Goal: Task Accomplishment & Management: Use online tool/utility

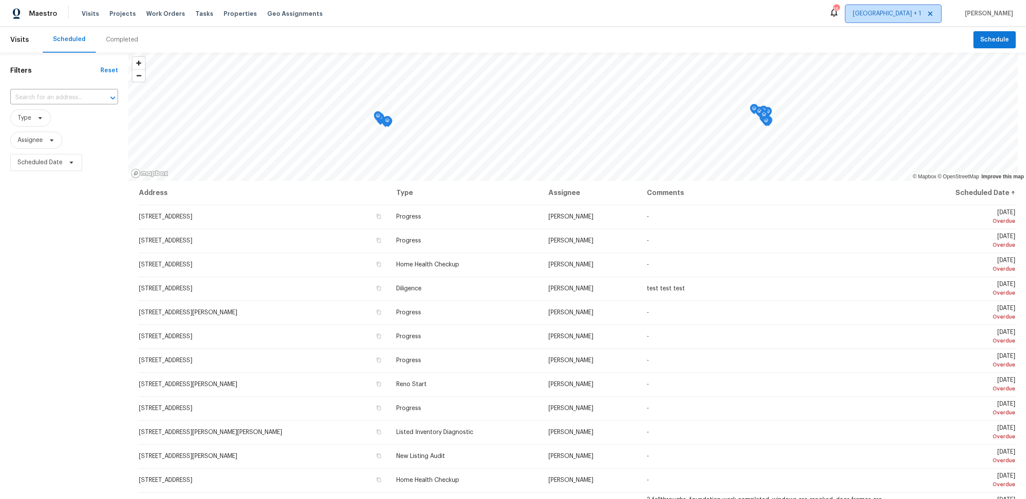
click at [917, 15] on span "[GEOGRAPHIC_DATA] + 1" at bounding box center [887, 13] width 68 height 9
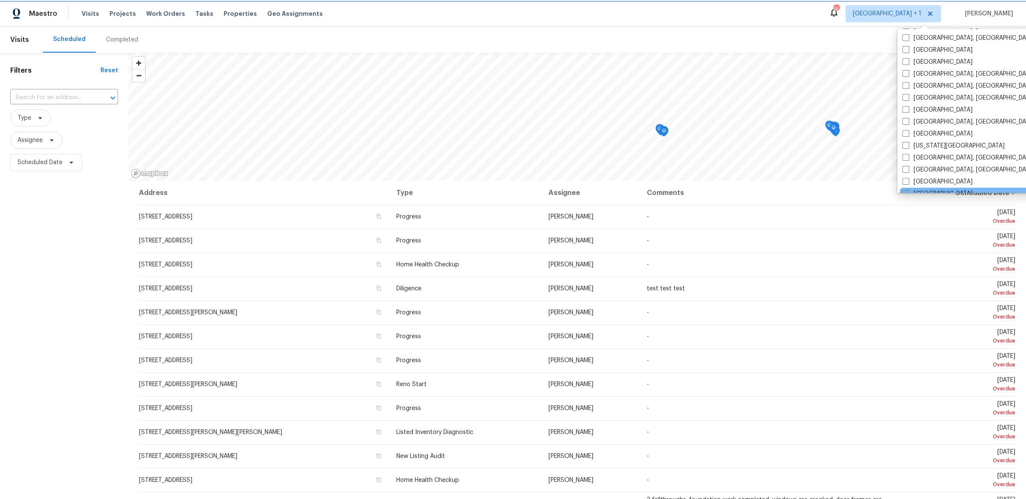
scroll to position [214, 0]
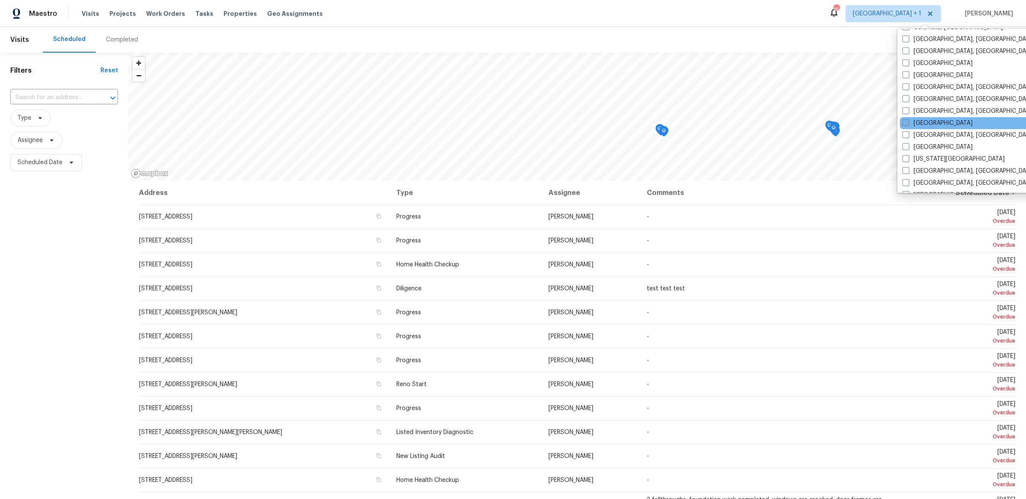
click at [920, 119] on label "[GEOGRAPHIC_DATA]" at bounding box center [937, 123] width 70 height 9
click at [908, 119] on input "[GEOGRAPHIC_DATA]" at bounding box center [905, 122] width 6 height 6
checkbox input "true"
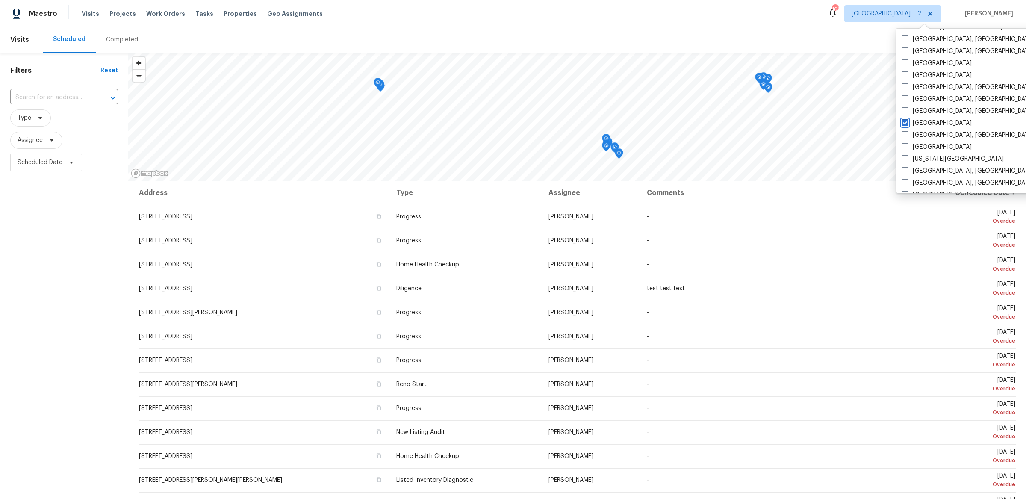
click at [66, 88] on div "​" at bounding box center [64, 97] width 108 height 18
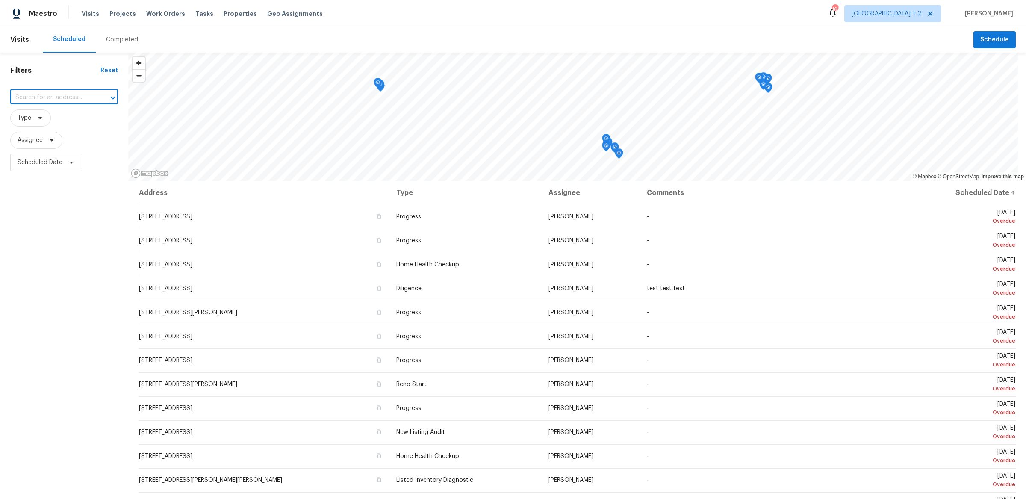
click at [66, 91] on input "text" at bounding box center [52, 97] width 84 height 13
paste input "[STREET_ADDRESS]"
type input "[STREET_ADDRESS]"
click at [65, 120] on li "[STREET_ADDRESS]" at bounding box center [63, 114] width 109 height 14
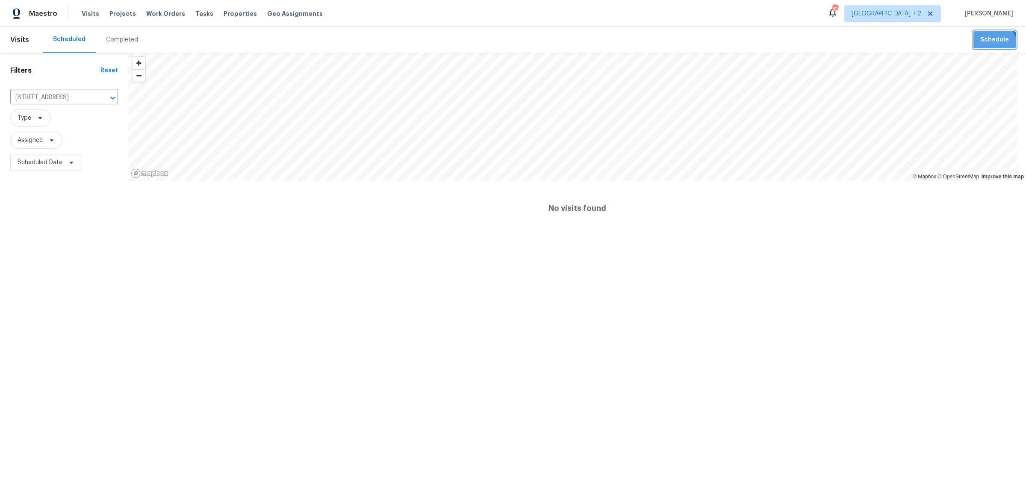
click at [985, 47] on button "Schedule" at bounding box center [994, 40] width 42 height 18
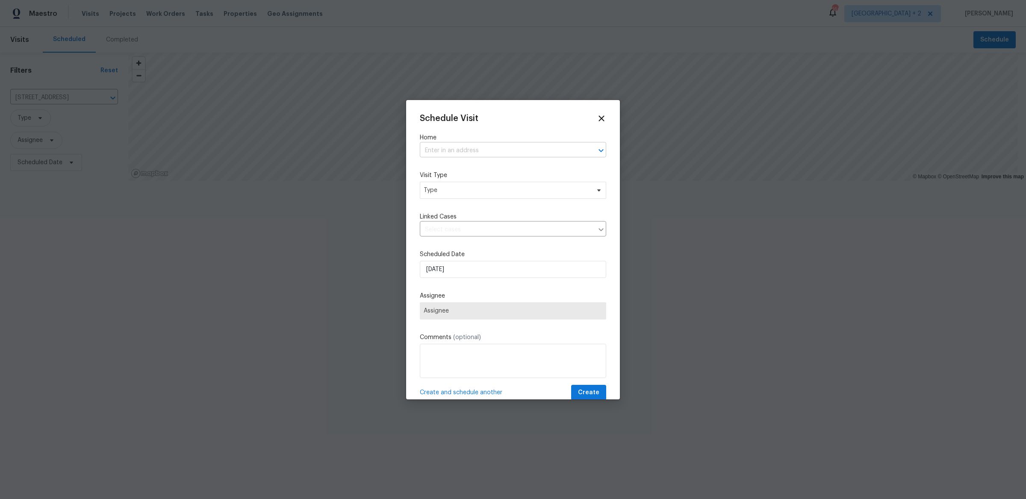
click at [455, 149] on input "text" at bounding box center [501, 150] width 162 height 13
paste input "[STREET_ADDRESS]"
type input "[STREET_ADDRESS]"
click at [469, 168] on li "[STREET_ADDRESS]" at bounding box center [509, 167] width 180 height 14
click at [464, 195] on span "Type" at bounding box center [513, 190] width 186 height 17
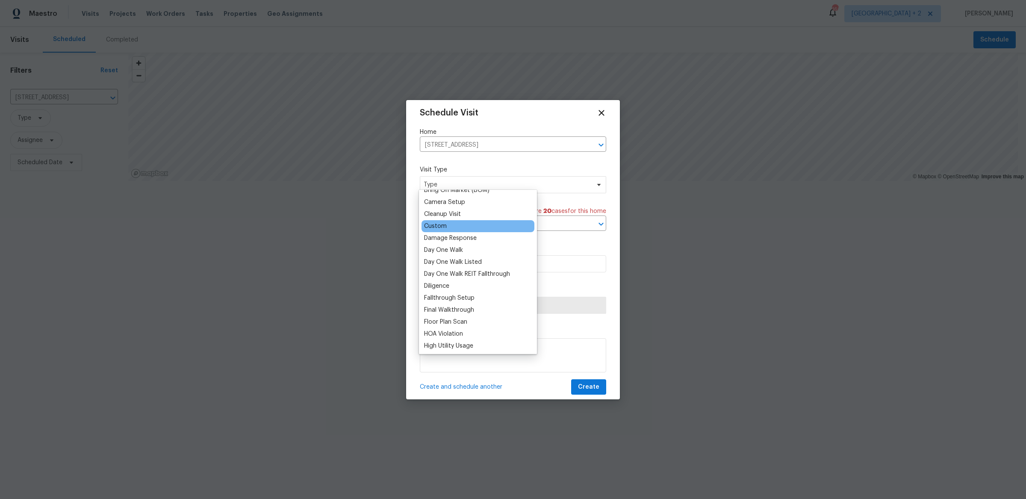
scroll to position [110, 0]
click at [454, 206] on div "Cleanup Visit" at bounding box center [442, 207] width 37 height 9
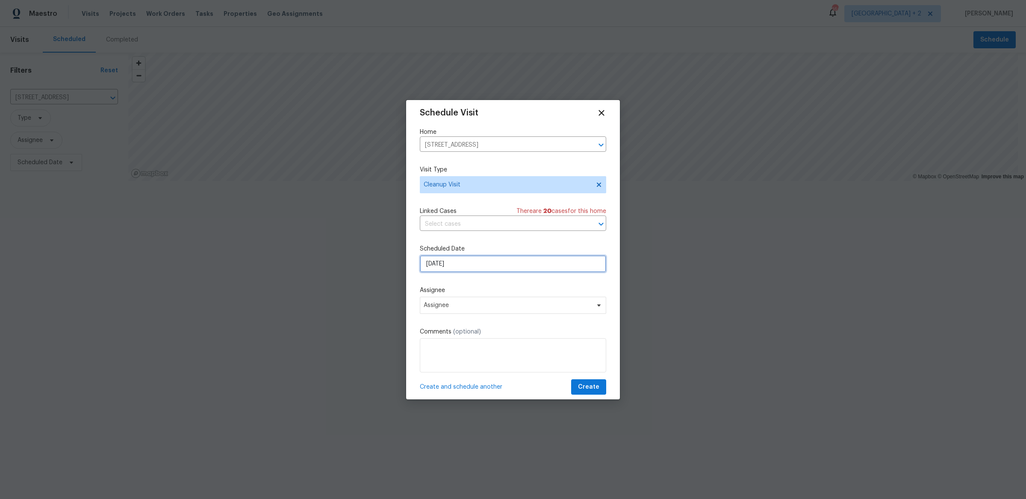
click at [455, 260] on input "[DATE]" at bounding box center [513, 263] width 186 height 17
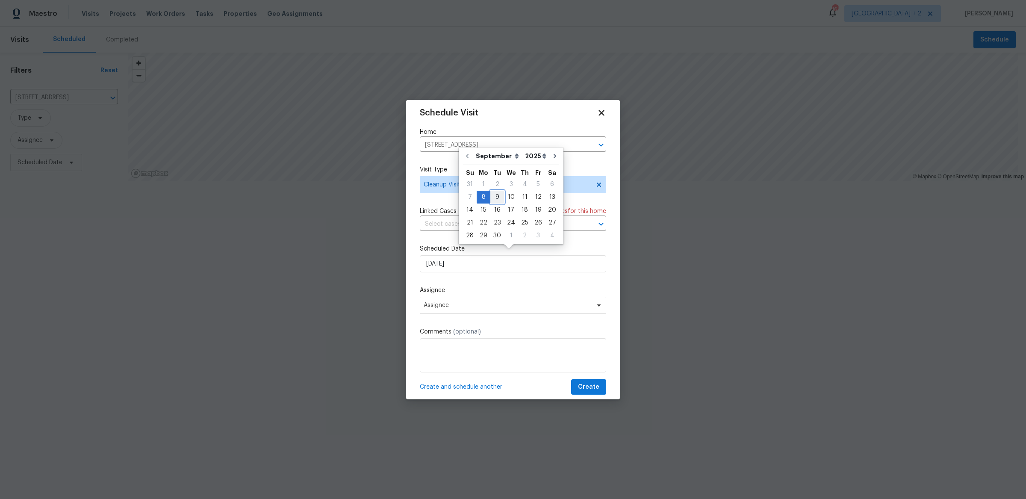
click at [493, 200] on div "9" at bounding box center [497, 197] width 14 height 12
type input "[DATE]"
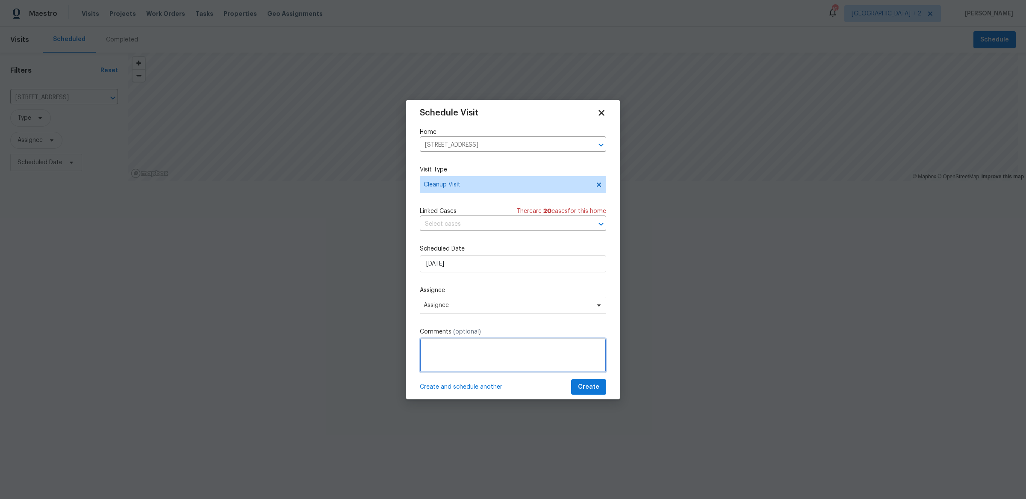
click at [513, 338] on textarea at bounding box center [513, 355] width 186 height 34
paste textarea "Back door left unlocked. Everything else secure. Some sort of broken pieces of …"
click at [498, 341] on textarea "Security went to the home Back door left unlocked. Everything else secure. Some…" at bounding box center [513, 355] width 186 height 34
click at [513, 360] on textarea "Security went to the home and found the Back door left unlocked. Everything els…" at bounding box center [513, 355] width 186 height 34
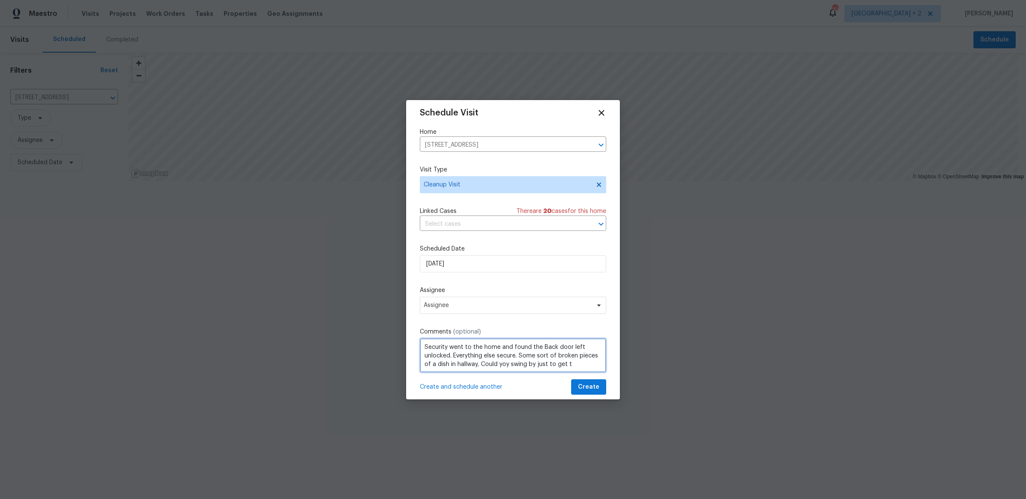
scroll to position [3, 0]
type textarea "Security went to the home and found the Back door left unlocked. Everything els…"
click at [468, 302] on span "Assignee" at bounding box center [508, 305] width 168 height 7
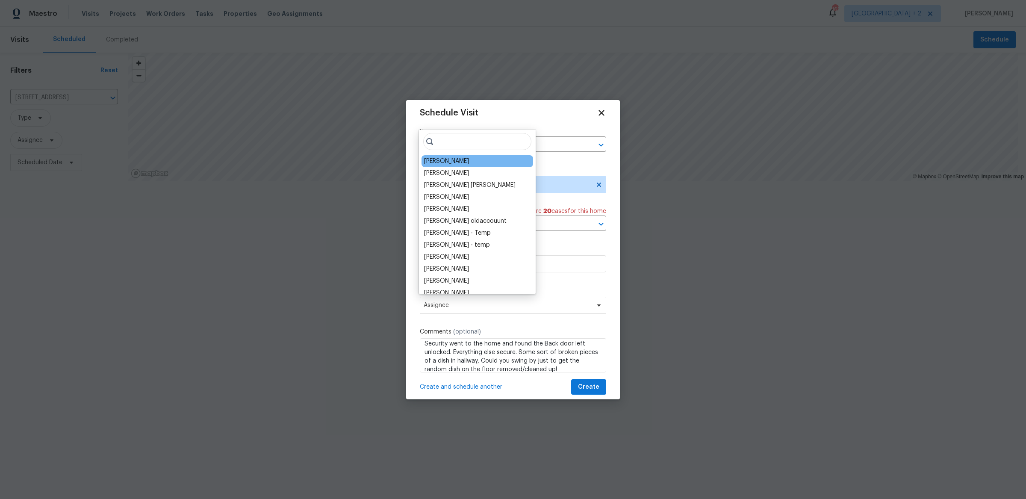
click at [454, 164] on div "[PERSON_NAME]" at bounding box center [478, 161] width 112 height 12
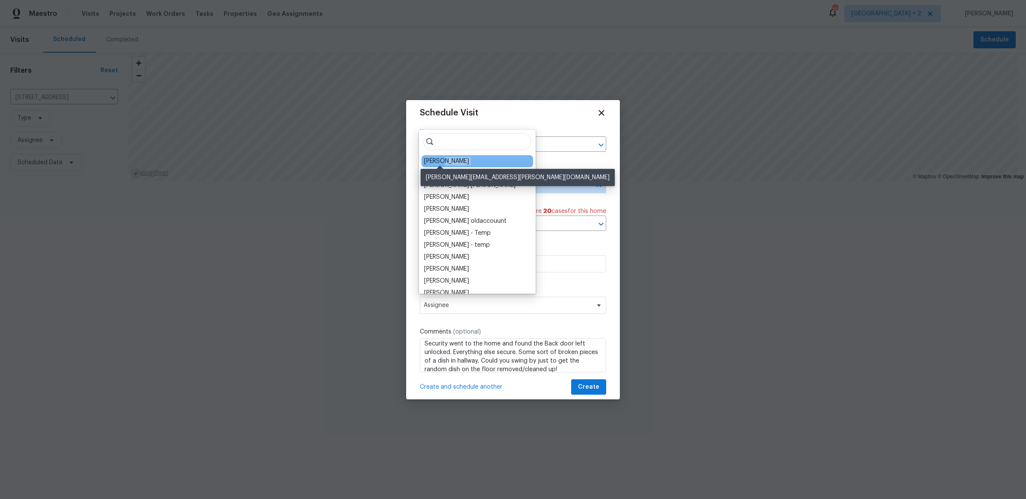
click at [442, 161] on div "[PERSON_NAME] [PERSON_NAME] [PERSON_NAME] [PERSON_NAME] [PERSON_NAME] [PERSON_N…" at bounding box center [477, 212] width 117 height 164
click at [442, 161] on div "[PERSON_NAME]" at bounding box center [446, 161] width 45 height 9
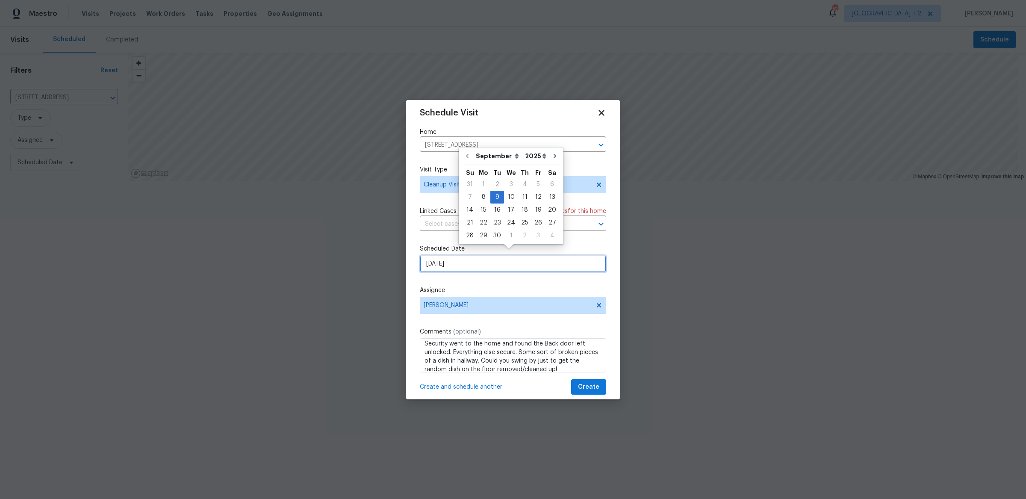
click at [446, 255] on input "[DATE]" at bounding box center [513, 263] width 186 height 17
click at [440, 180] on span "Cleanup Visit" at bounding box center [507, 184] width 166 height 9
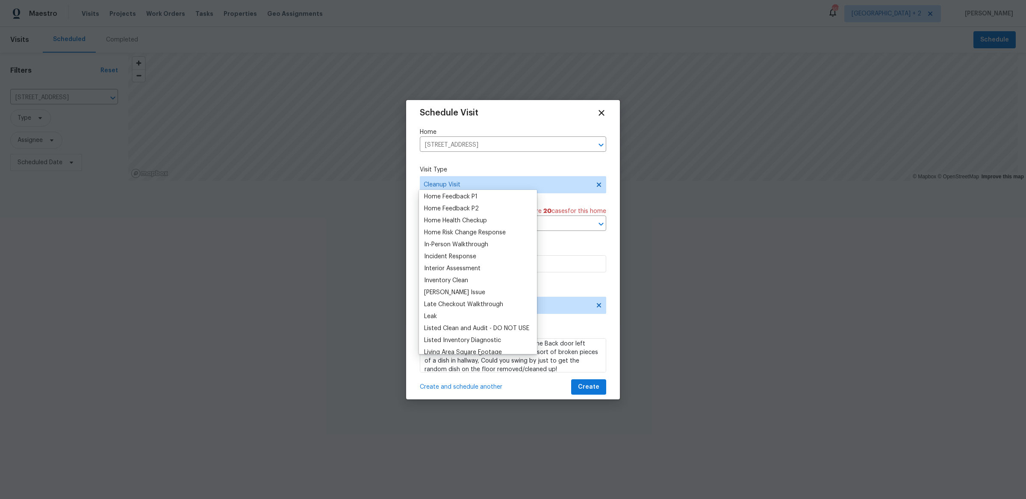
scroll to position [277, 0]
click at [457, 252] on div "Incident Response" at bounding box center [450, 256] width 52 height 9
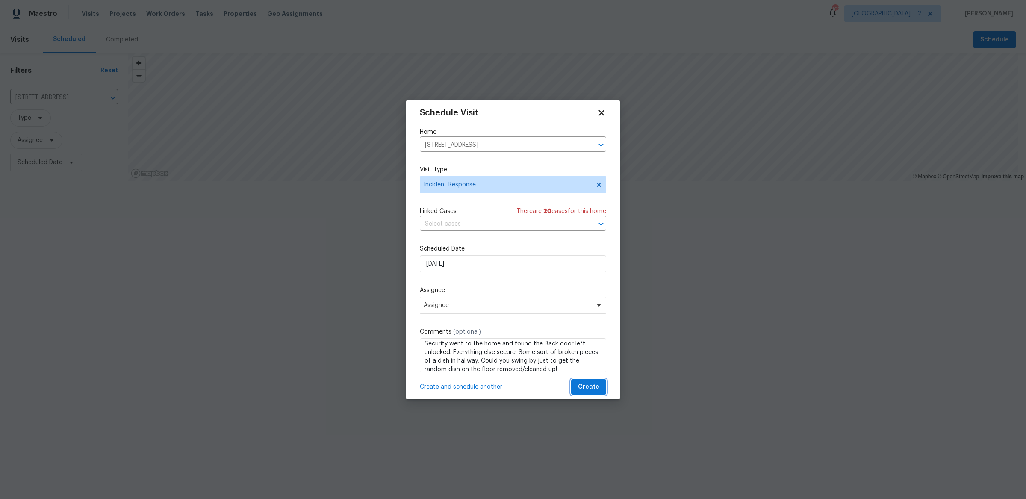
click at [596, 379] on button "Create" at bounding box center [588, 387] width 35 height 16
click at [520, 316] on div "Please select an assignee" at bounding box center [513, 320] width 186 height 9
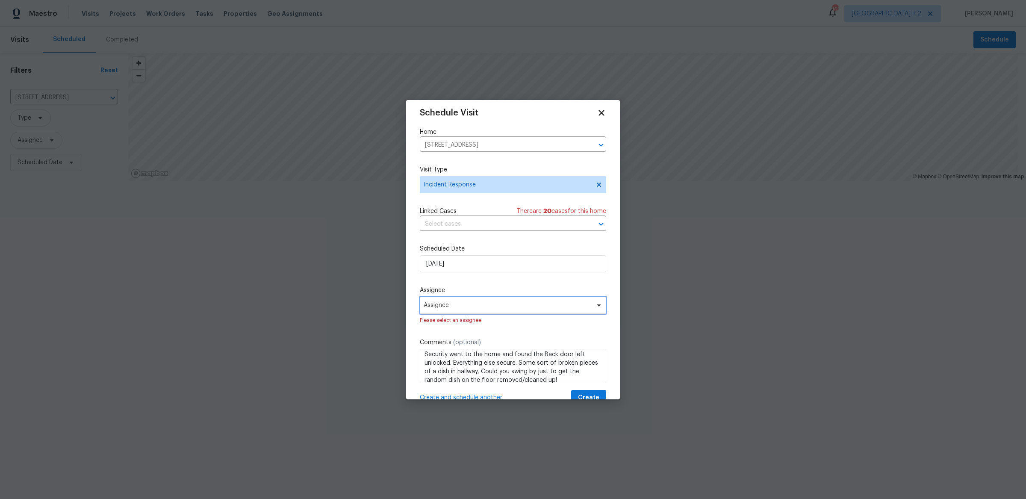
click at [518, 302] on span "Assignee" at bounding box center [508, 305] width 168 height 7
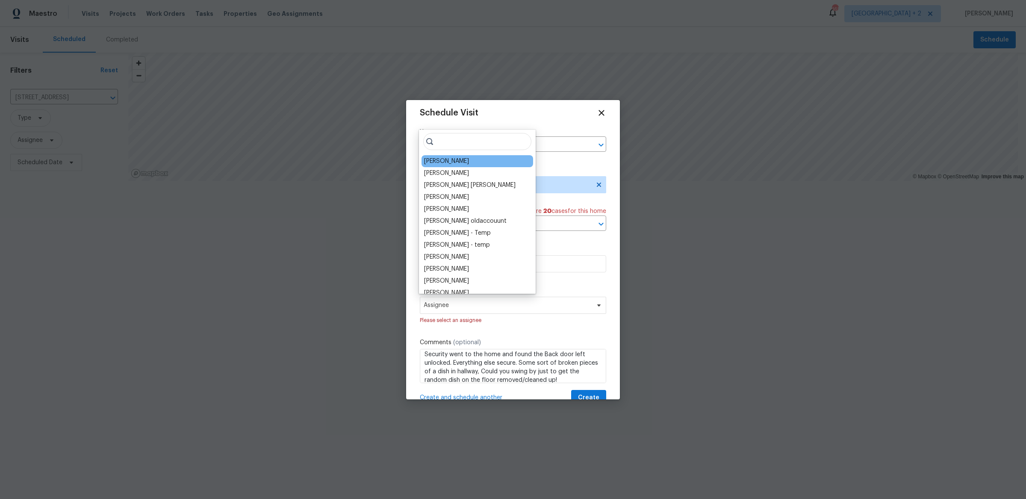
click at [432, 160] on div "[PERSON_NAME]" at bounding box center [446, 161] width 45 height 9
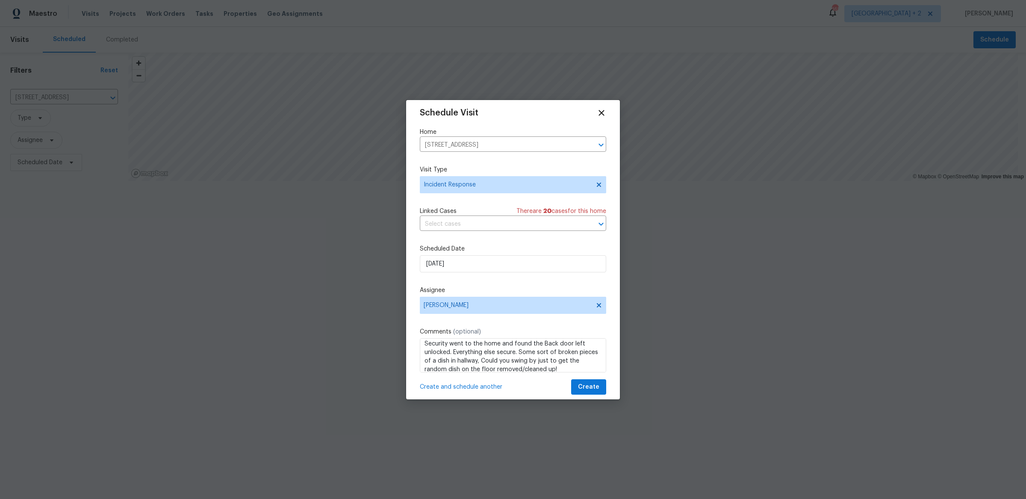
click at [591, 386] on div "Schedule Visit Home [STREET_ADDRESS] ​ Visit Type Incident Response Linked Case…" at bounding box center [513, 249] width 214 height 299
click at [590, 382] on span "Create" at bounding box center [588, 387] width 21 height 11
